Goal: Complete application form

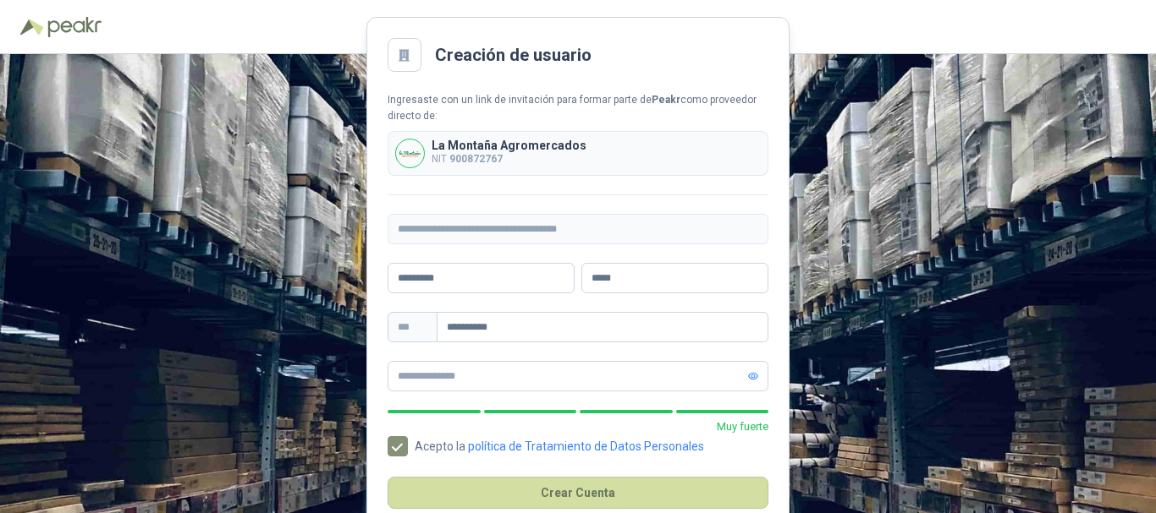
scroll to position [37, 0]
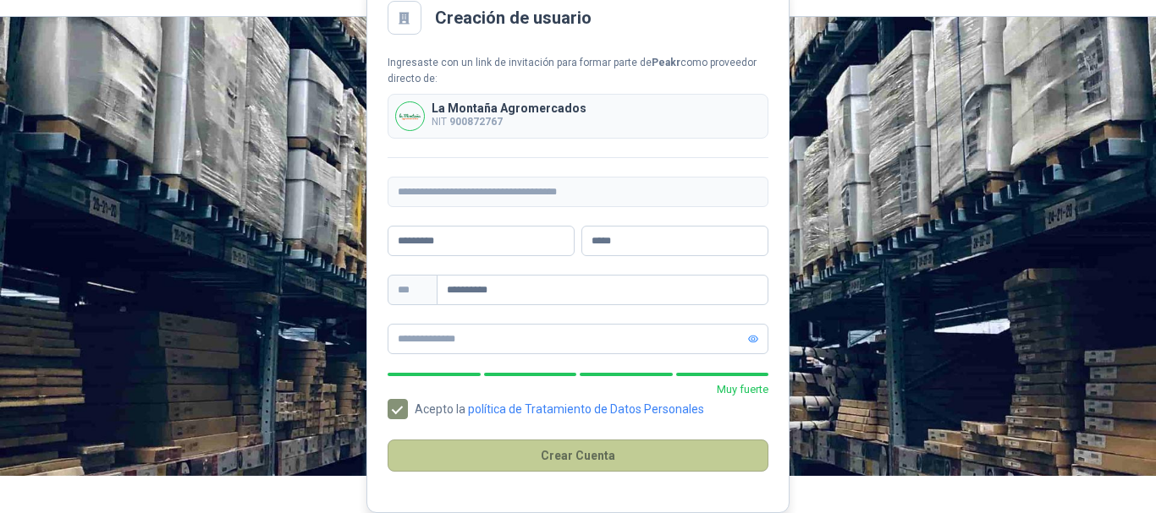
click at [608, 461] on button "Crear Cuenta" at bounding box center [577, 456] width 381 height 32
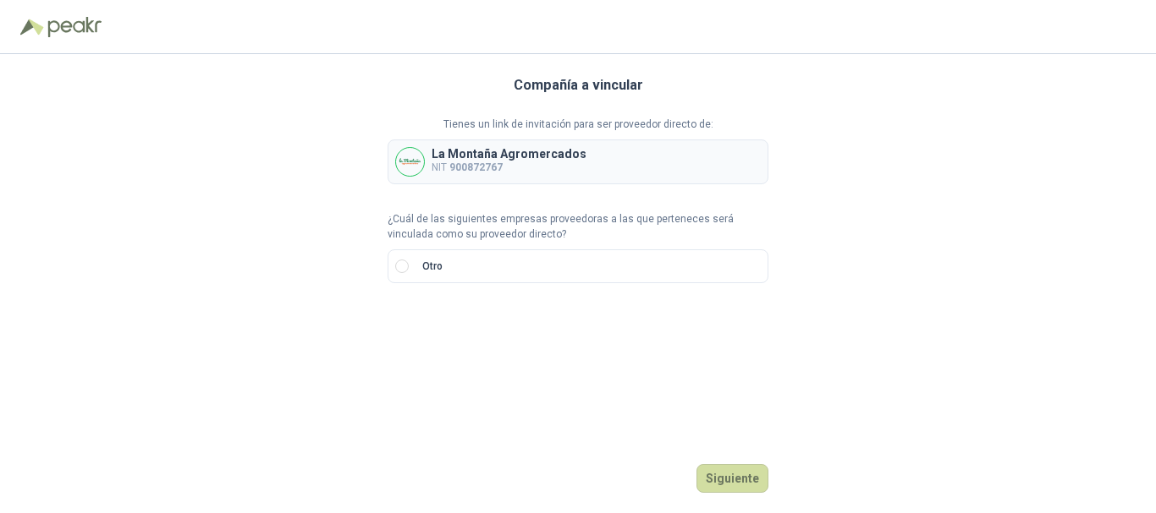
click at [496, 151] on p "La Montaña Agromercados" at bounding box center [508, 154] width 155 height 12
click at [741, 480] on button "Siguiente" at bounding box center [732, 478] width 72 height 29
click at [410, 275] on label "Otro" at bounding box center [577, 267] width 381 height 34
click at [518, 322] on input "text" at bounding box center [606, 324] width 298 height 29
click at [730, 481] on button "Siguiente" at bounding box center [732, 478] width 72 height 29
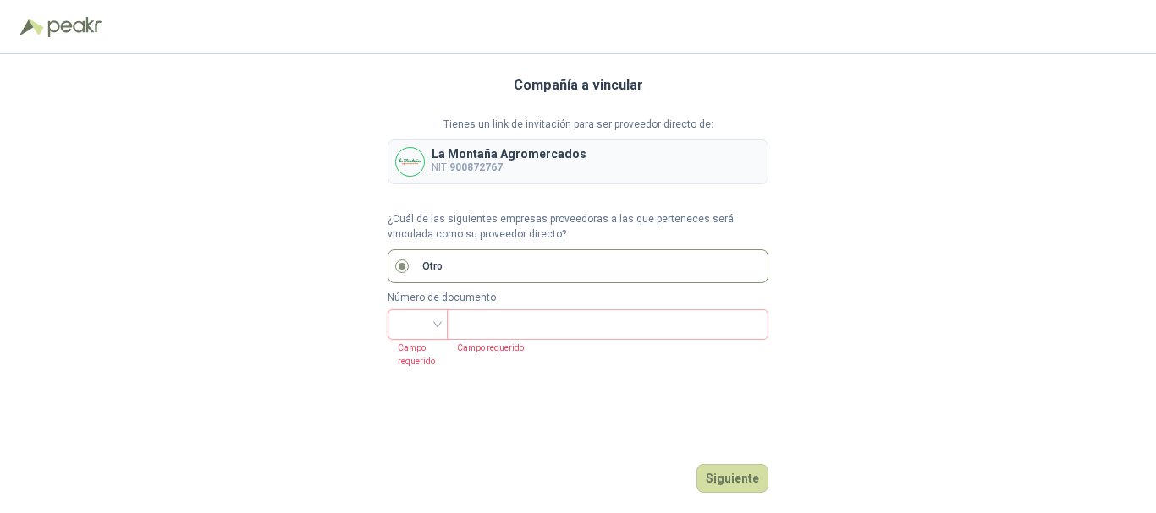
click at [431, 337] on span at bounding box center [418, 324] width 40 height 29
click at [420, 178] on div "NIT" at bounding box center [417, 181] width 33 height 19
click at [507, 331] on input "text" at bounding box center [606, 324] width 298 height 29
type input "*********"
click at [754, 326] on span "- 6" at bounding box center [751, 324] width 14 height 29
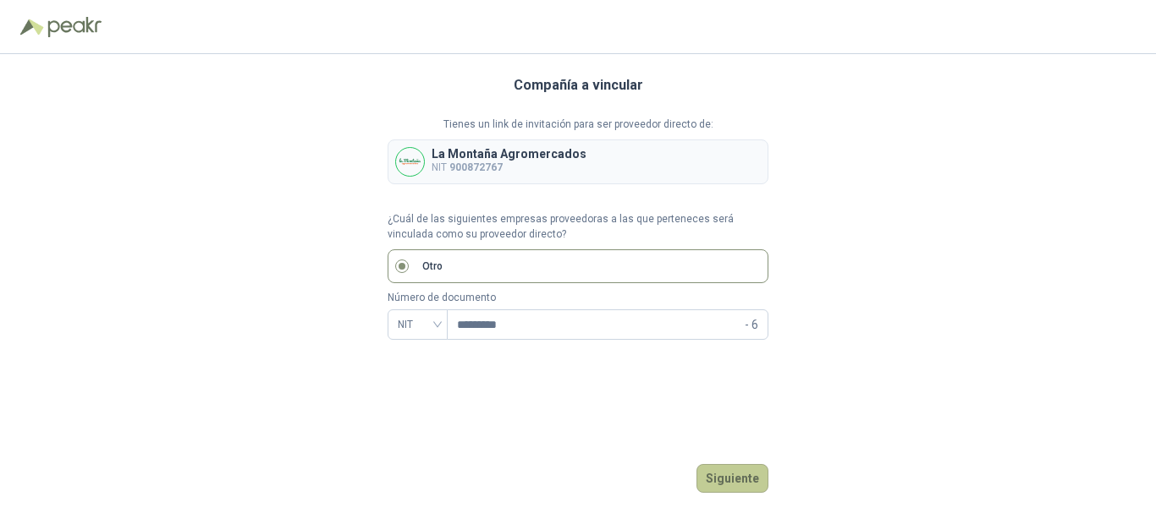
click at [734, 483] on button "Siguiente" at bounding box center [732, 478] width 72 height 29
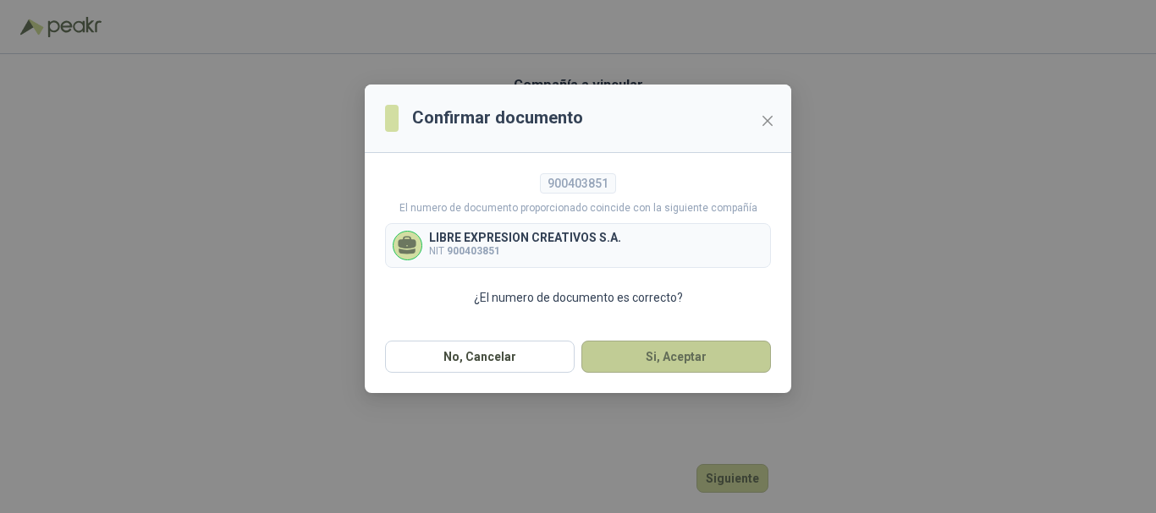
click at [653, 354] on button "Si, Aceptar" at bounding box center [675, 357] width 189 height 32
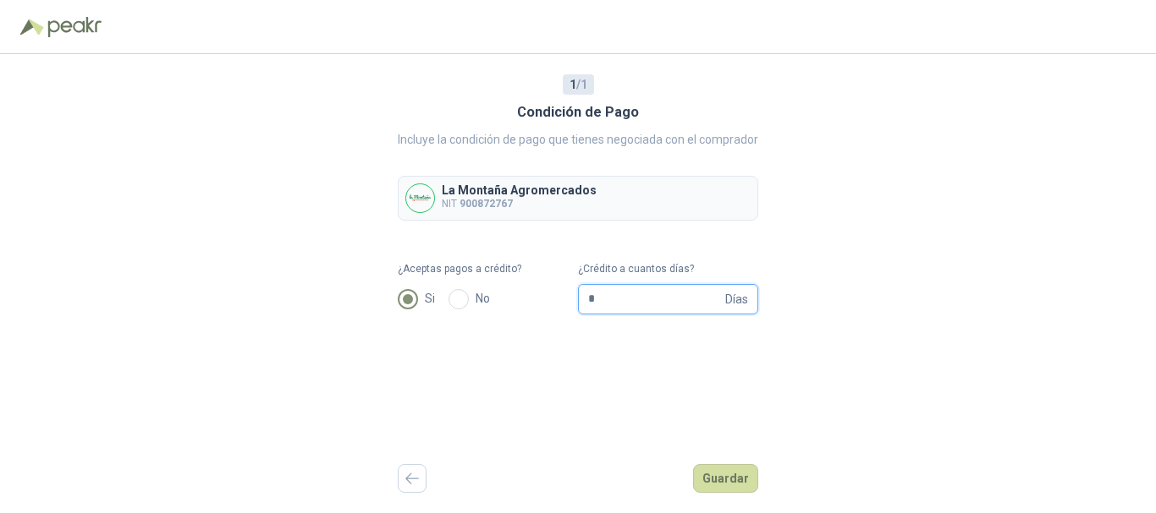
click at [648, 290] on input "*" at bounding box center [655, 299] width 134 height 29
type input "**"
click at [743, 482] on button "Guardar" at bounding box center [725, 478] width 65 height 29
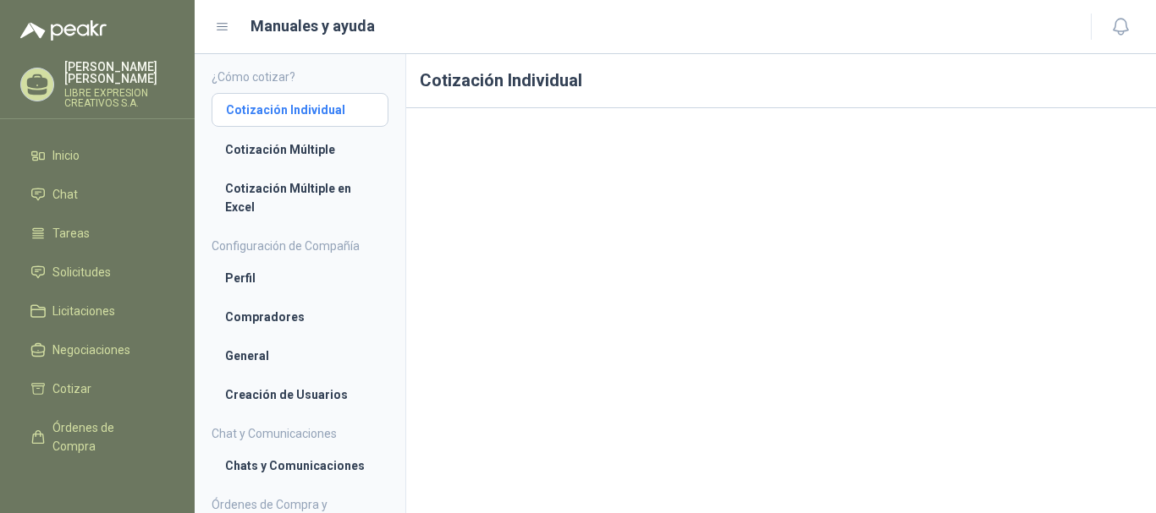
click at [260, 115] on li "Cotización Individual" at bounding box center [300, 110] width 148 height 19
click at [310, 159] on link "Cotización Múltiple" at bounding box center [299, 150] width 177 height 32
